Goal: Complete application form: Complete application form

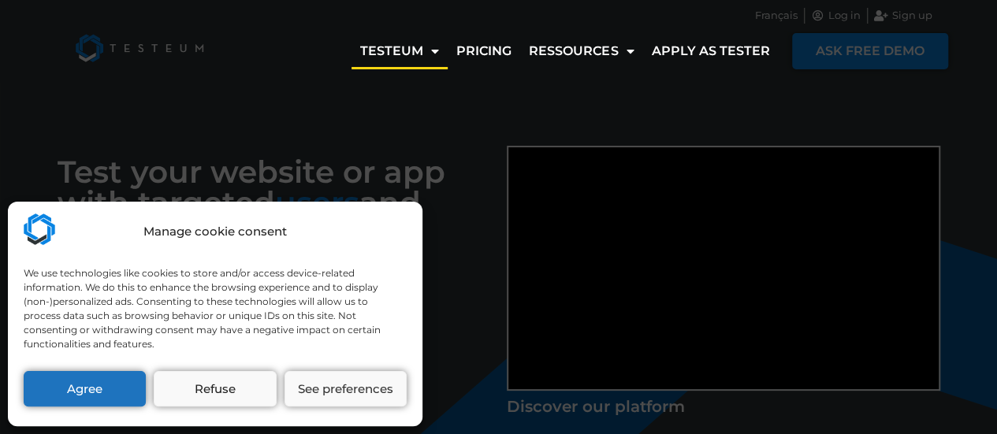
click at [249, 110] on div "Manage cookie consent We use technologies like cookies to store and/or access d…" at bounding box center [498, 217] width 997 height 434
click at [99, 381] on button "Agree" at bounding box center [85, 388] width 122 height 35
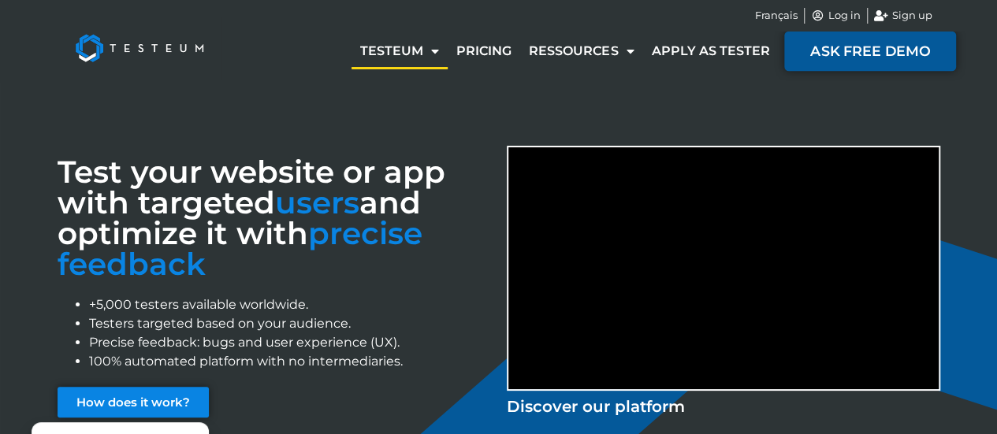
click at [859, 56] on span "ASK FREE DEMO" at bounding box center [870, 51] width 120 height 14
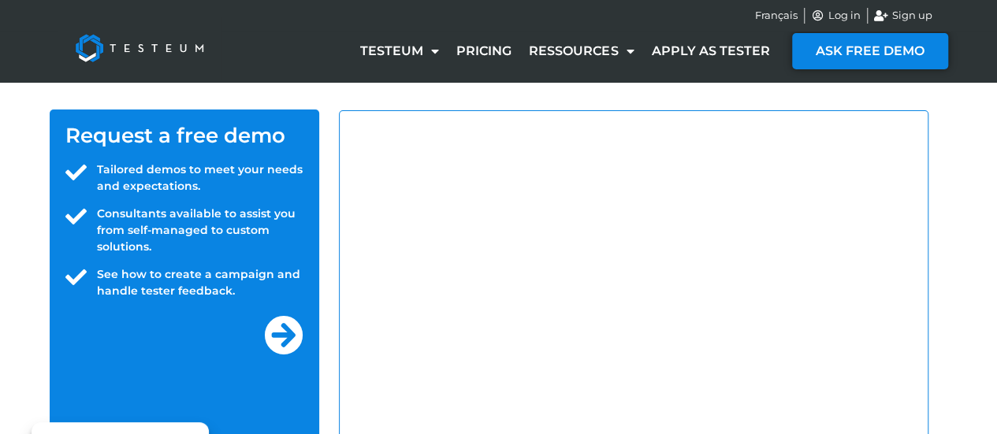
select select "IN"
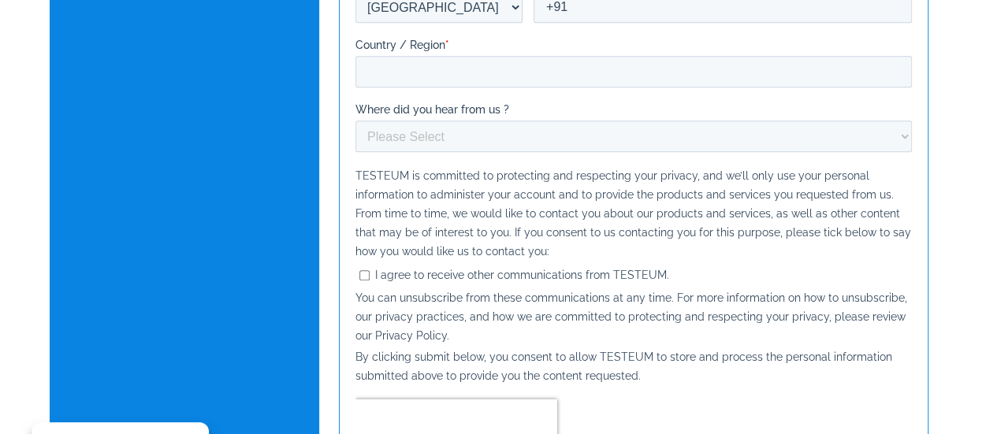
scroll to position [158, 0]
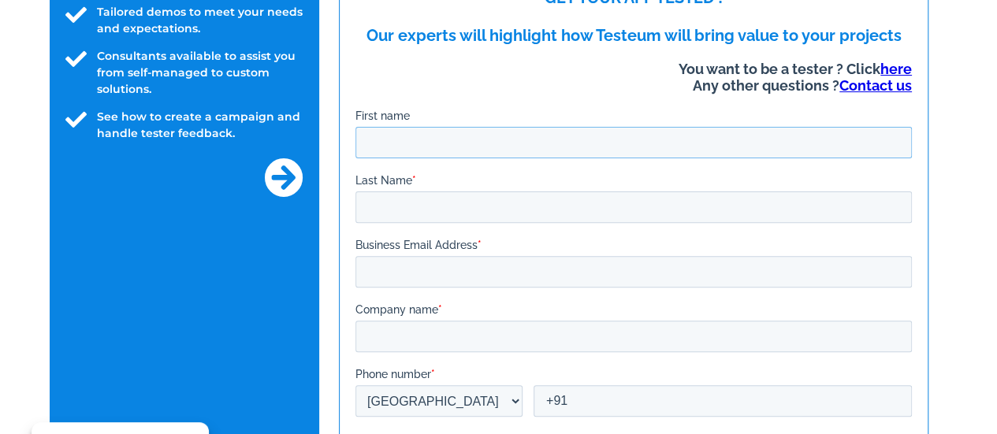
click at [538, 140] on input "First name" at bounding box center [633, 143] width 557 height 32
type input "Prakash"
click at [511, 210] on input "Last Name *" at bounding box center [633, 208] width 557 height 32
type input "Maramreddipalli"
click at [476, 261] on input "Business Email Address *" at bounding box center [633, 272] width 557 height 32
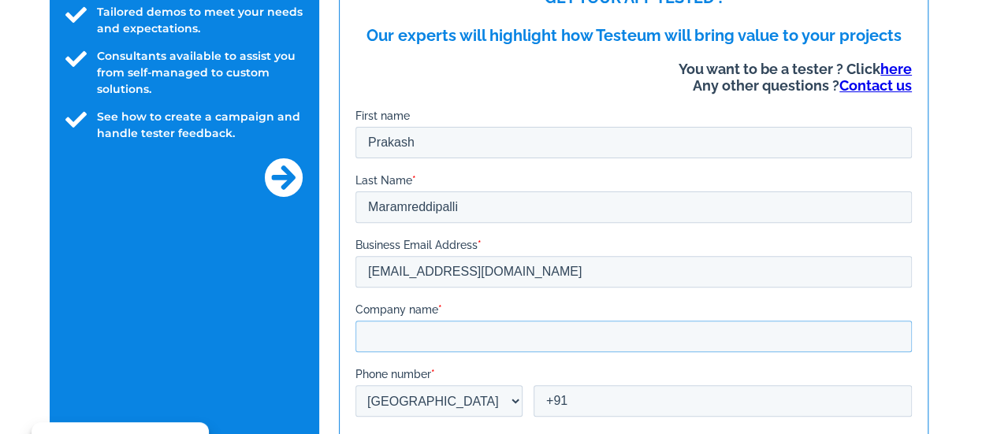
click at [456, 333] on input "Company name *" at bounding box center [633, 337] width 557 height 32
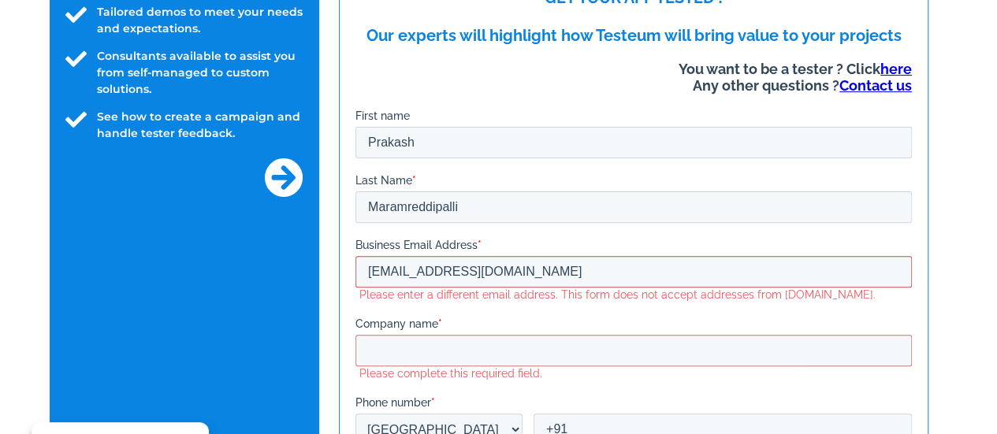
click at [607, 272] on input "prakash.maramreddy29@gmail.com" at bounding box center [633, 272] width 557 height 32
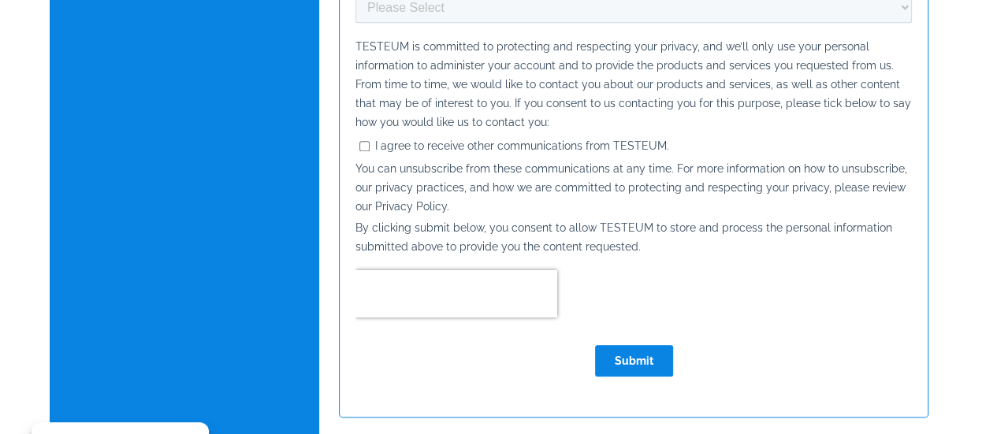
scroll to position [315, 0]
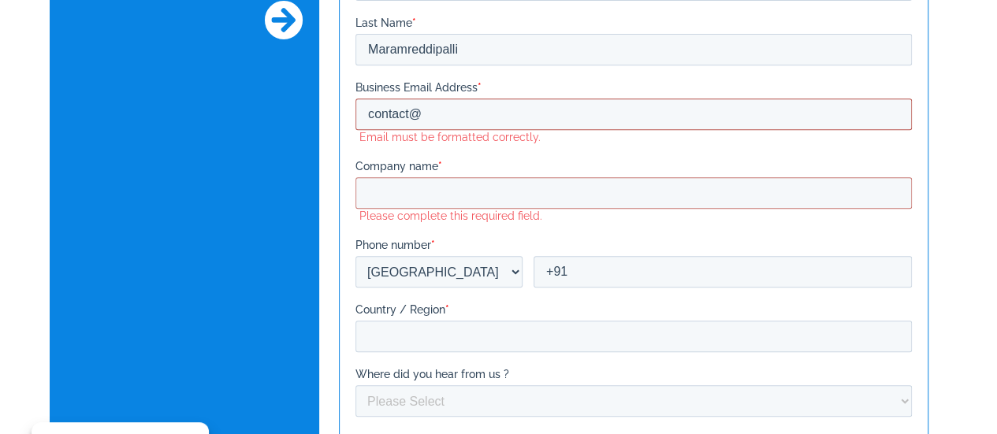
drag, startPoint x: 443, startPoint y: 110, endPoint x: 326, endPoint y: 110, distance: 116.7
click html "GET YOUR APP TESTED ! Our experts will highlight how Testeum will bring value t…"
type input "info@mahanyait.com"
click at [394, 184] on input "Company name *" at bounding box center [633, 193] width 557 height 32
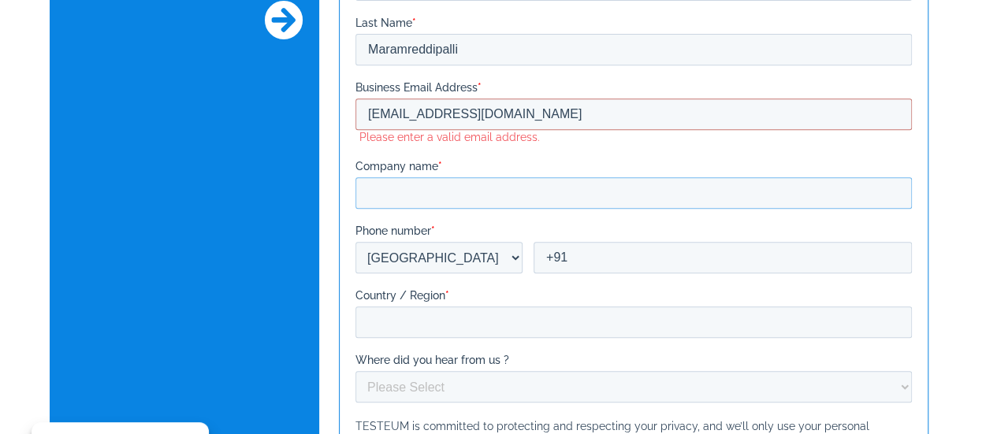
click at [517, 194] on input "Company name *" at bounding box center [633, 193] width 557 height 32
click at [553, 110] on input "info@mahanyait.com" at bounding box center [633, 115] width 557 height 32
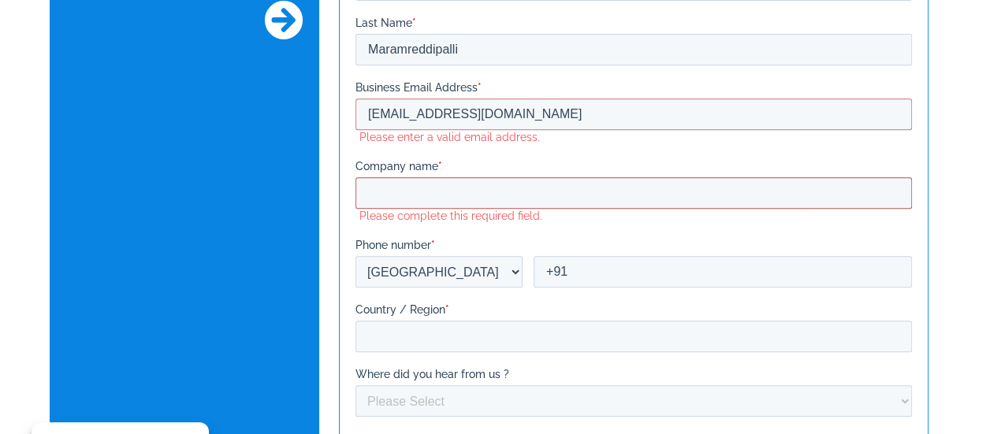
click at [530, 188] on input "Company name *" at bounding box center [633, 193] width 557 height 32
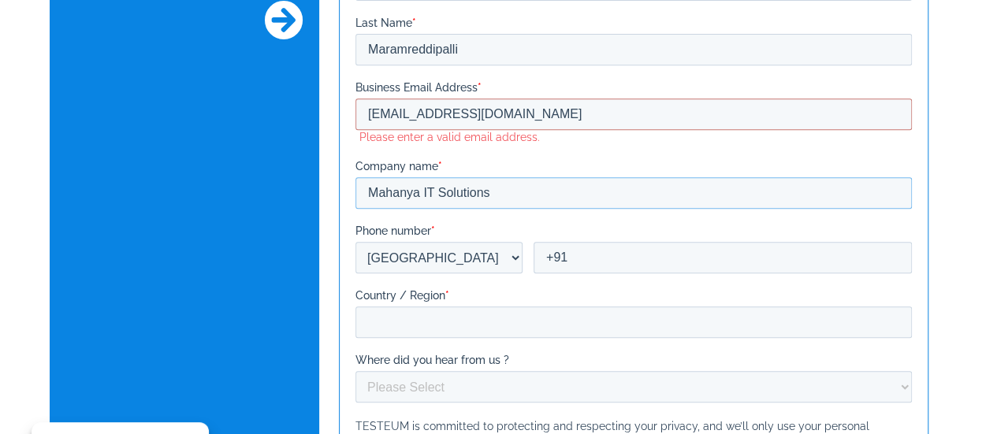
type input "Mahanya IT Solutions"
click at [565, 288] on label "Country / Region *" at bounding box center [633, 296] width 557 height 16
click at [565, 307] on input "Country / Region *" at bounding box center [633, 323] width 557 height 32
type input "8"
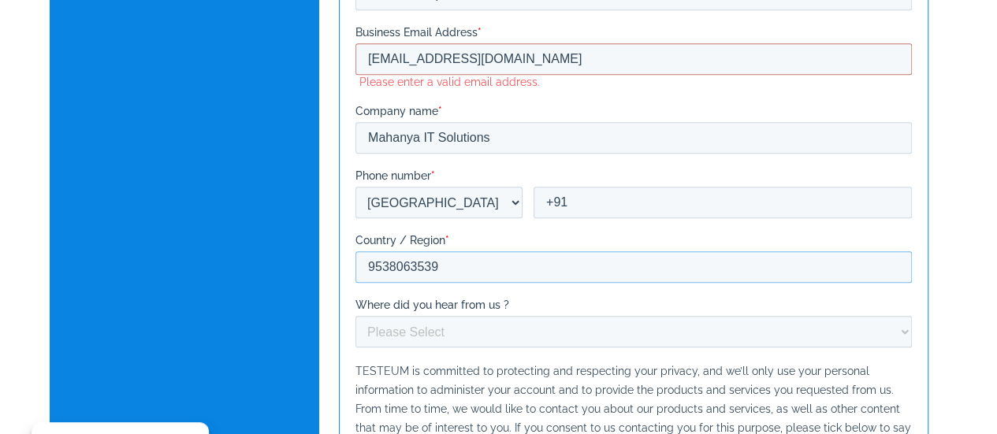
scroll to position [394, 0]
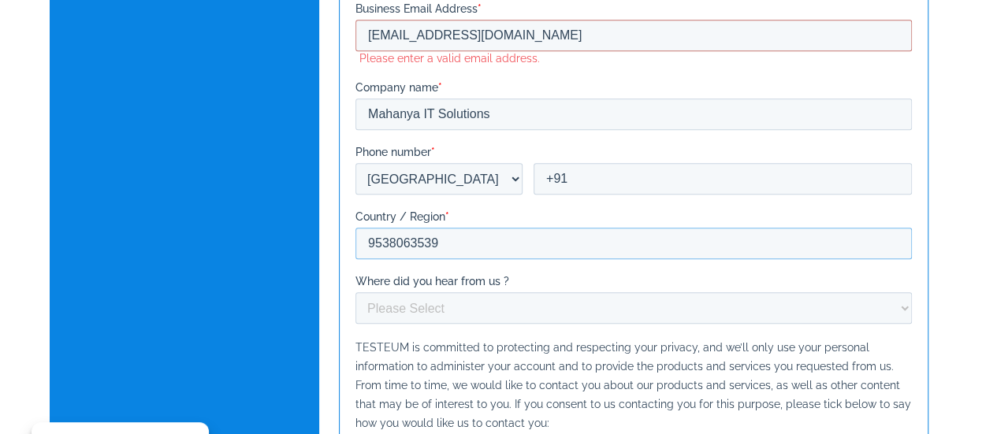
type input "9538063539"
click at [501, 307] on select "Please Select Marketing Email Social Network Search Engine Other" at bounding box center [633, 308] width 557 height 32
select select "Search Engine"
click at [355, 324] on select "Please Select Marketing Email Social Network Search Engine Other" at bounding box center [633, 308] width 557 height 32
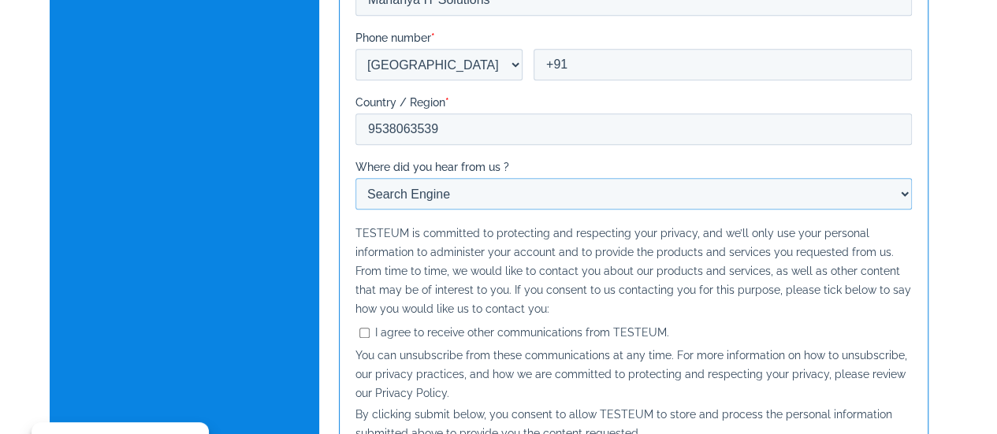
scroll to position [710, 0]
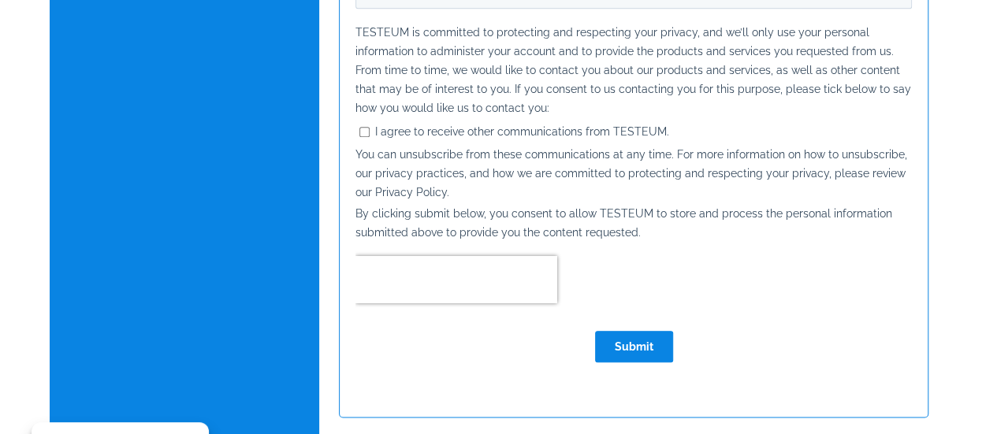
click at [610, 348] on input "Submit" at bounding box center [633, 347] width 78 height 32
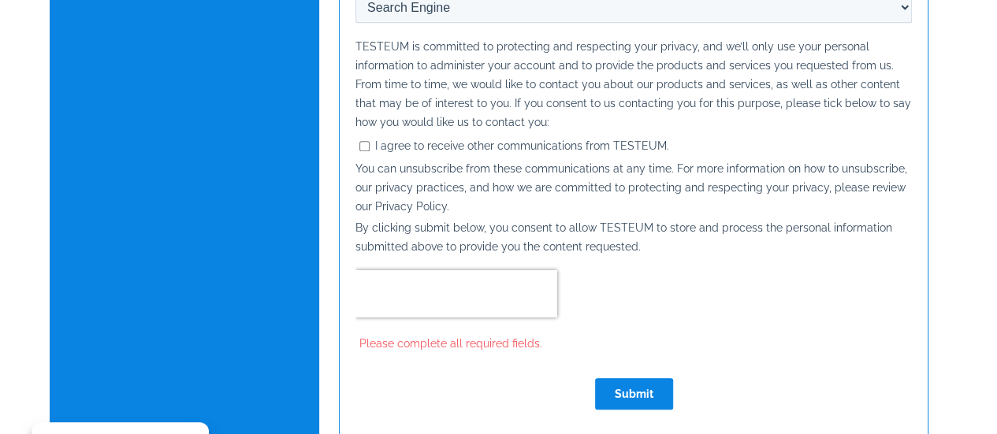
click at [363, 144] on input "I agree to receive other communications from TESTEUM." at bounding box center [364, 146] width 10 height 10
checkbox input "true"
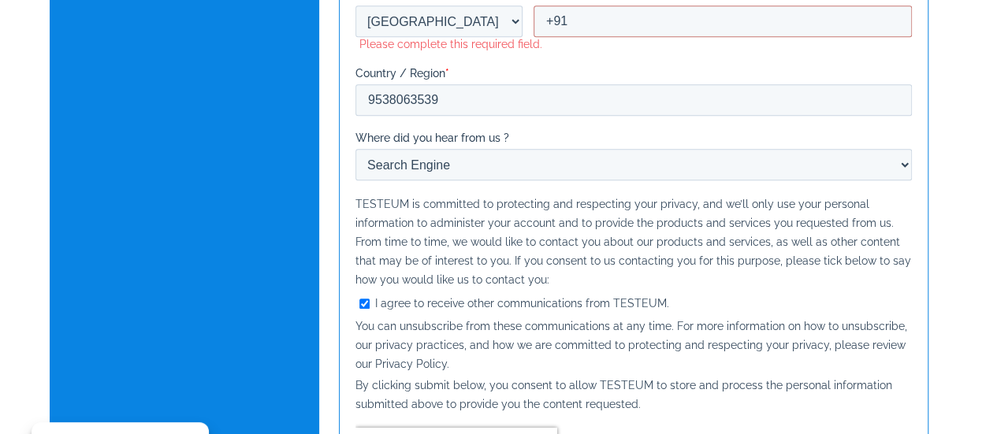
scroll to position [788, 0]
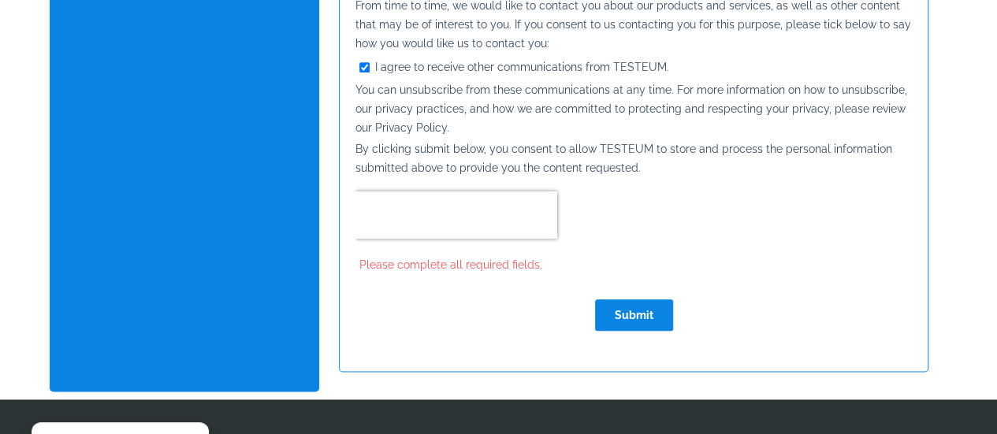
click at [609, 312] on input "Submit" at bounding box center [633, 316] width 78 height 32
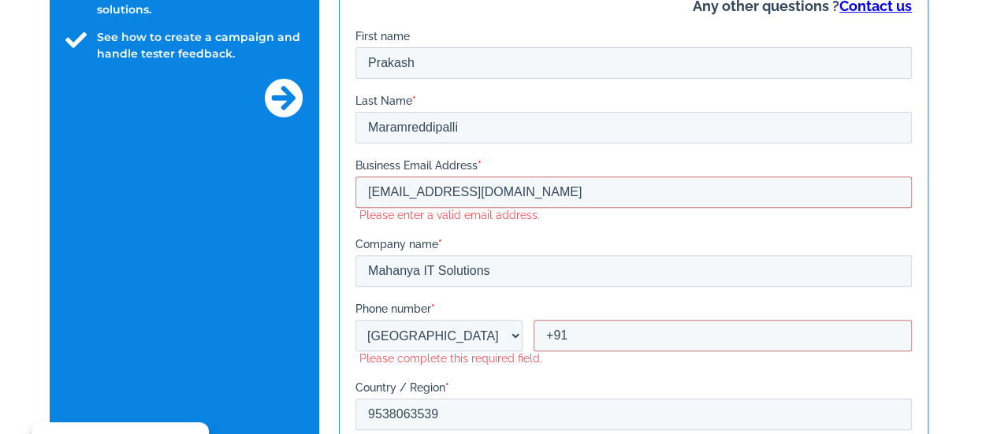
scroll to position [237, 0]
click at [607, 367] on form "GET YOUR APP TESTED ! Our experts will highlight how Testeum will bring value t…" at bounding box center [633, 393] width 557 height 1006
click at [598, 345] on input "+91" at bounding box center [722, 337] width 378 height 32
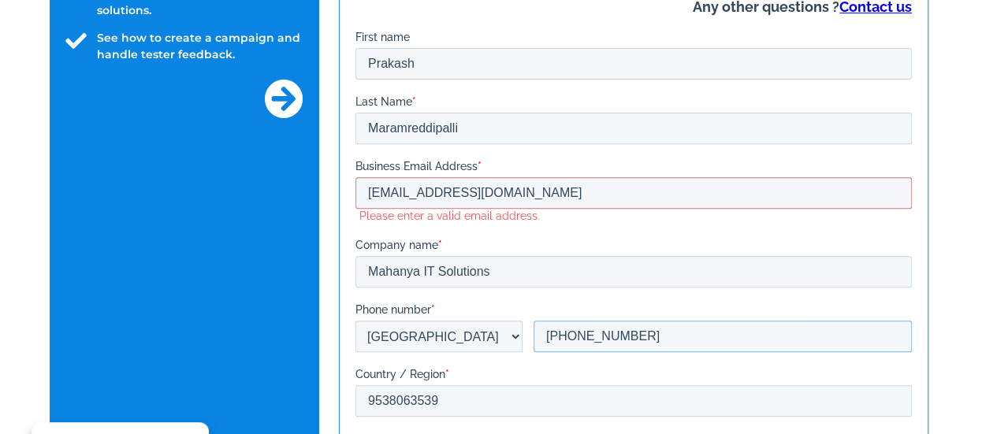
scroll to position [473, 0]
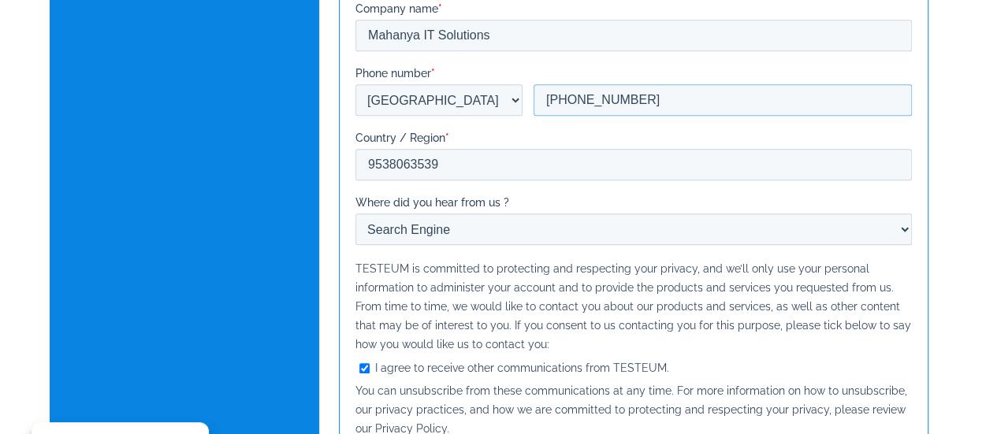
type input "+91 9538063539"
drag, startPoint x: 495, startPoint y: 154, endPoint x: 281, endPoint y: 169, distance: 215.0
click html "GET YOUR APP TESTED ! Our experts will highlight how Testeum will bring value t…"
type input "India"
click at [624, 296] on div "TESTEUM is committed to protecting and respecting your privacy, and we’ll only …" at bounding box center [633, 306] width 557 height 95
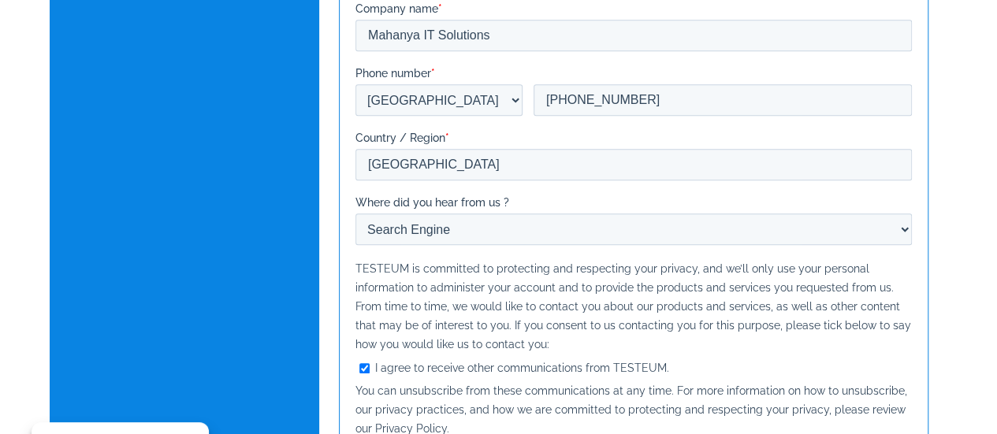
scroll to position [788, 0]
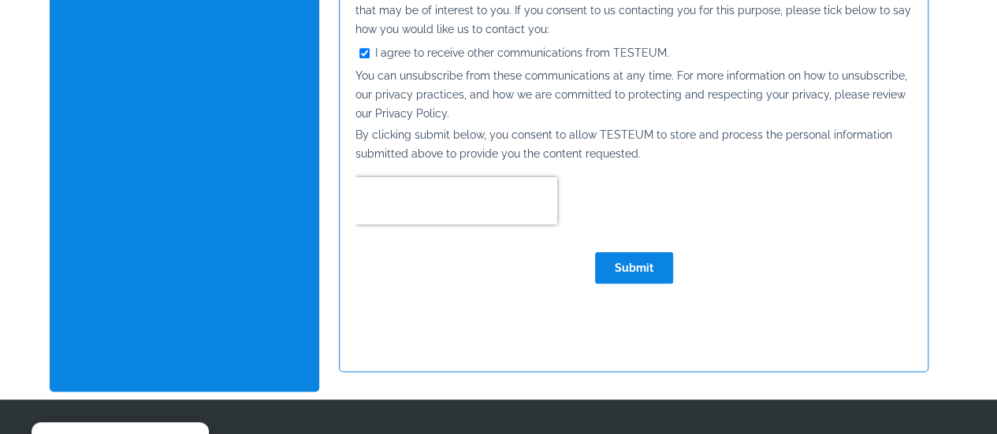
click at [629, 266] on input "Submit" at bounding box center [633, 268] width 78 height 32
click at [637, 271] on input "Submit" at bounding box center [633, 268] width 78 height 32
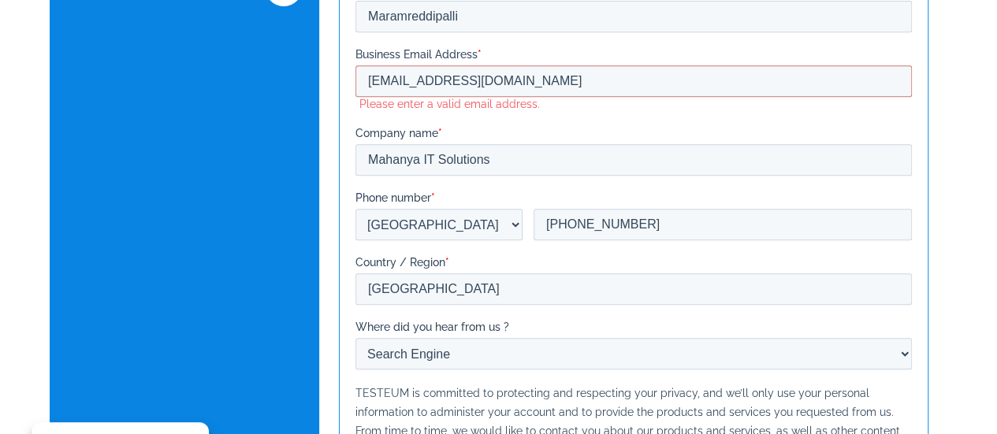
scroll to position [237, 0]
